Goal: Transaction & Acquisition: Purchase product/service

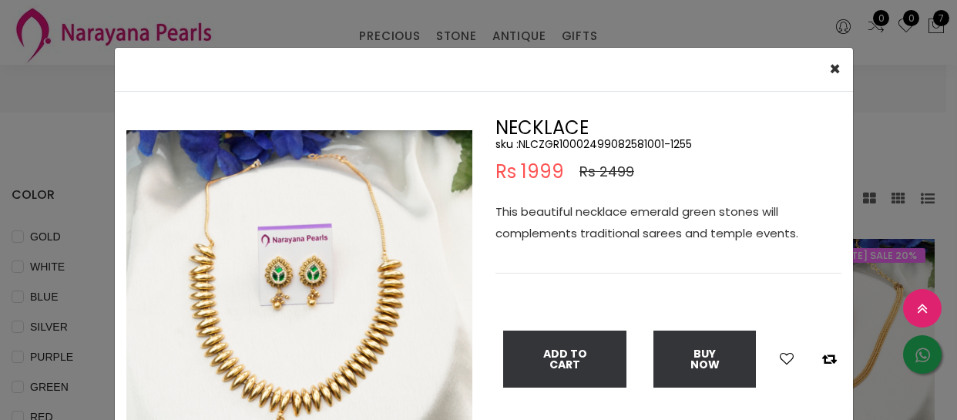
select select "INR"
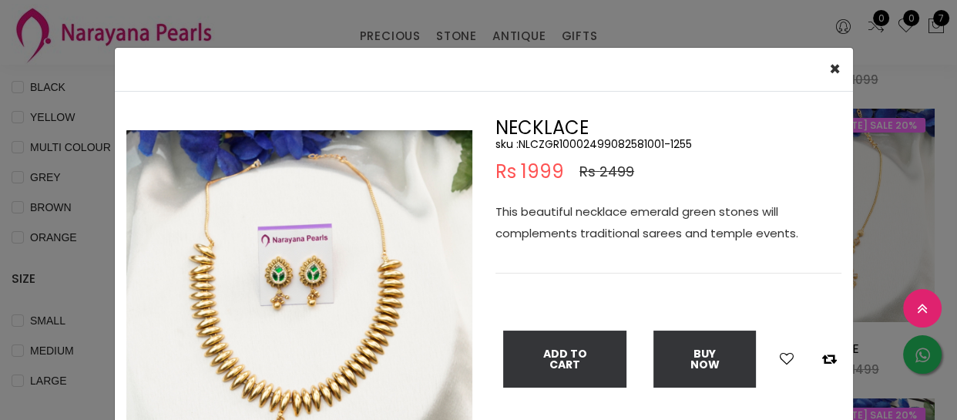
click at [77, 280] on div "× Close Double (click / press) on the image to zoom (in / out). NECKLACE sku : …" at bounding box center [478, 210] width 957 height 420
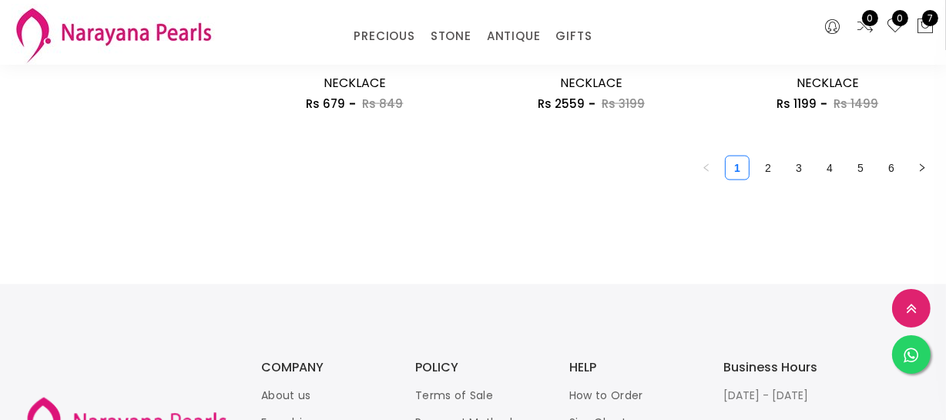
scroll to position [2172, 0]
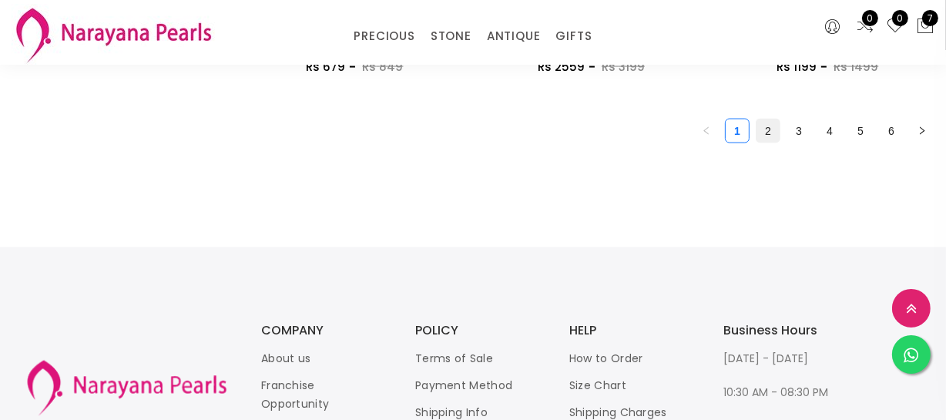
click at [757, 133] on link "2" at bounding box center [768, 130] width 23 height 23
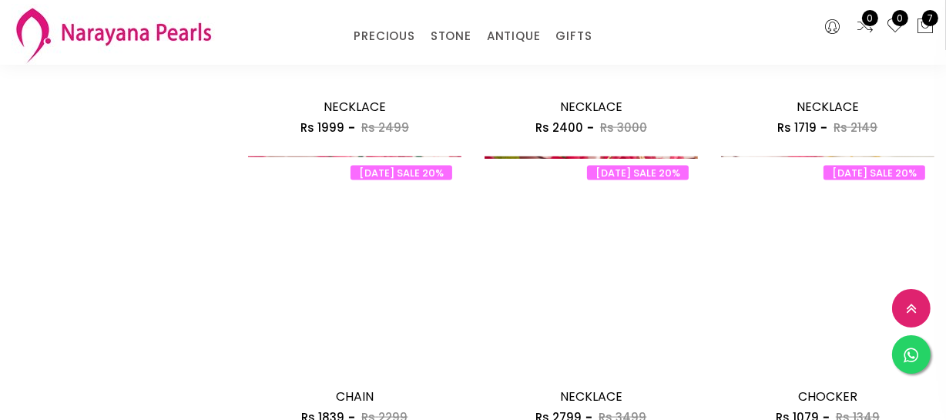
scroll to position [2032, 0]
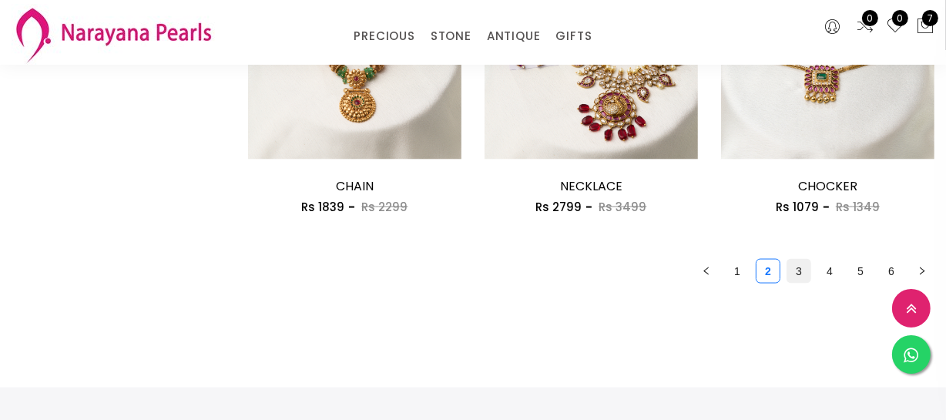
click at [794, 267] on link "3" at bounding box center [799, 271] width 23 height 23
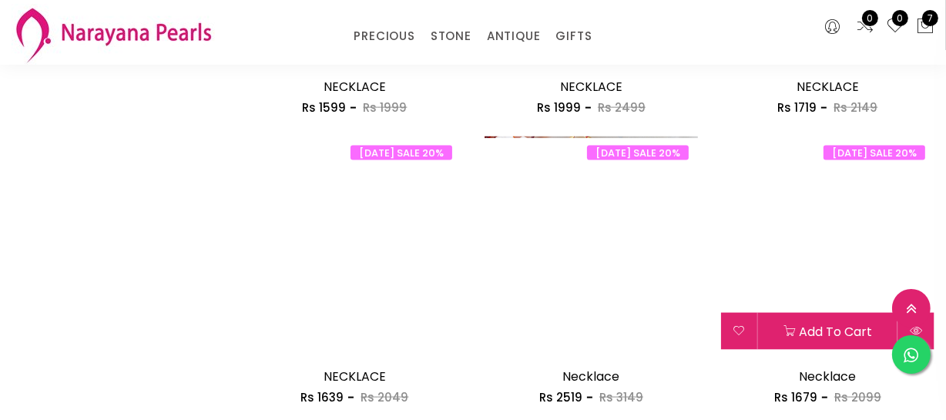
scroll to position [1961, 0]
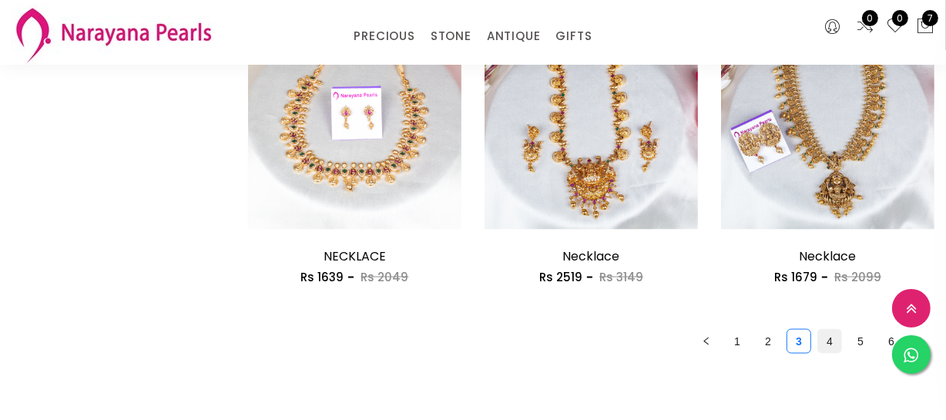
click at [825, 337] on link "4" at bounding box center [830, 341] width 23 height 23
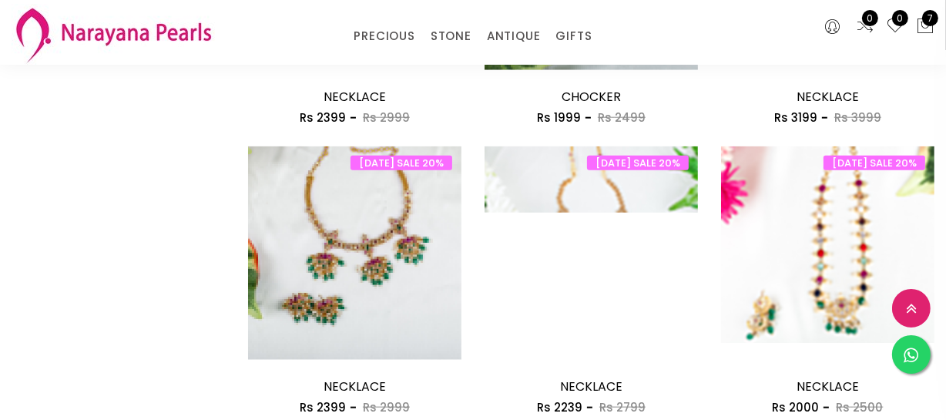
scroll to position [1751, 0]
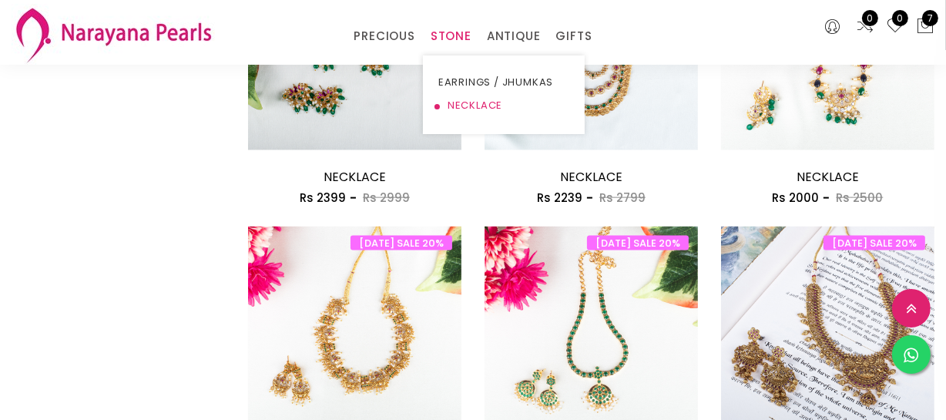
click at [469, 95] on link "NECKLACE" at bounding box center [504, 105] width 131 height 23
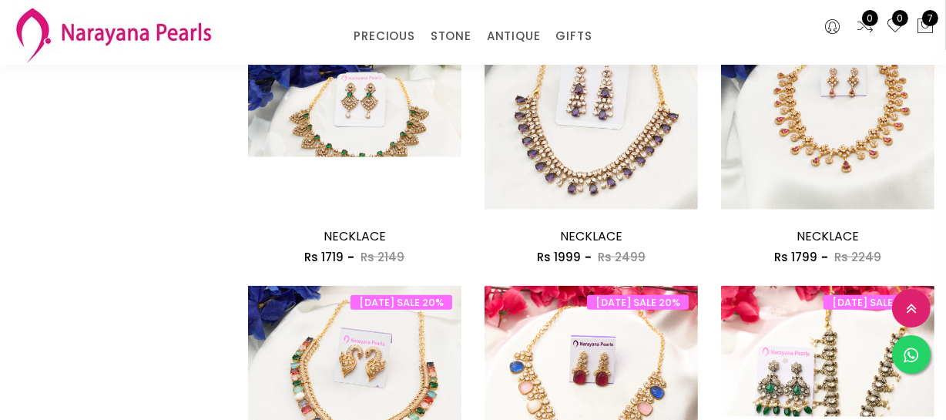
scroll to position [1401, 0]
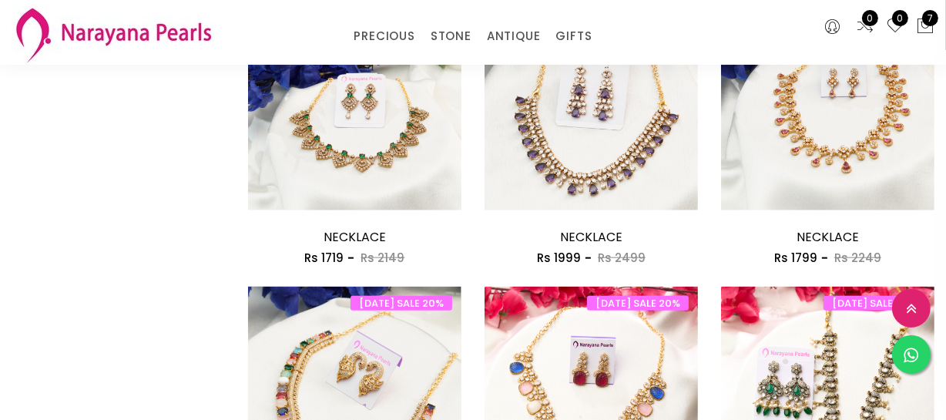
click at [381, 342] on img at bounding box center [354, 393] width 213 height 213
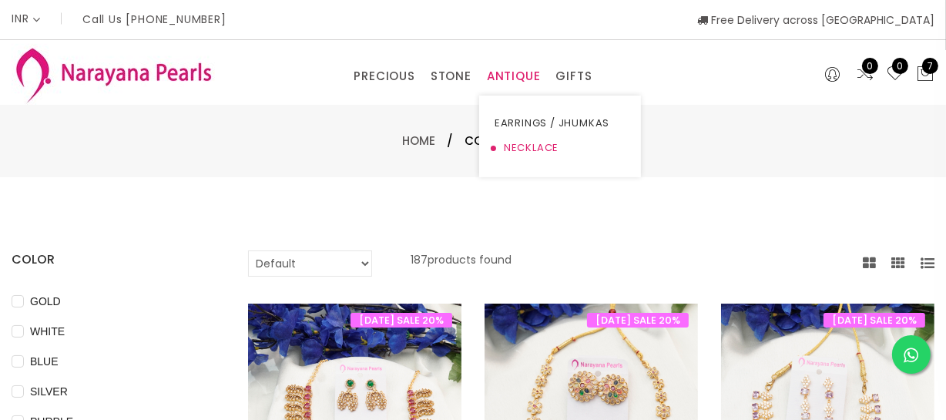
click at [519, 148] on link "NECKLACE" at bounding box center [560, 148] width 131 height 25
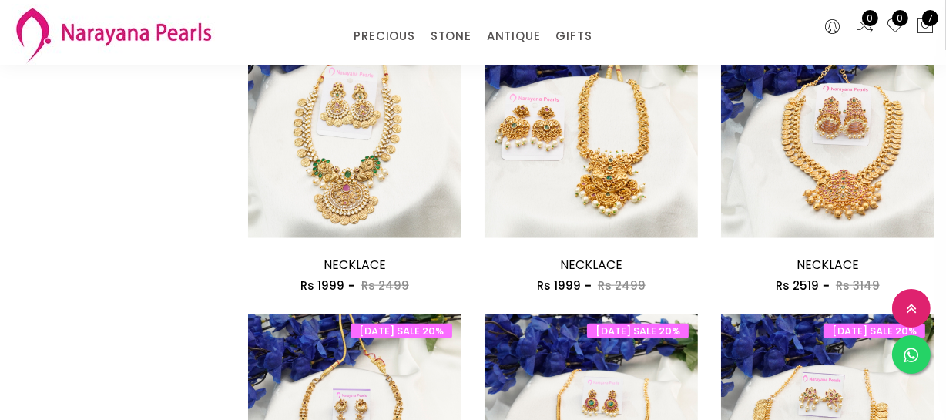
scroll to position [1401, 0]
